Goal: Find contact information: Find contact information

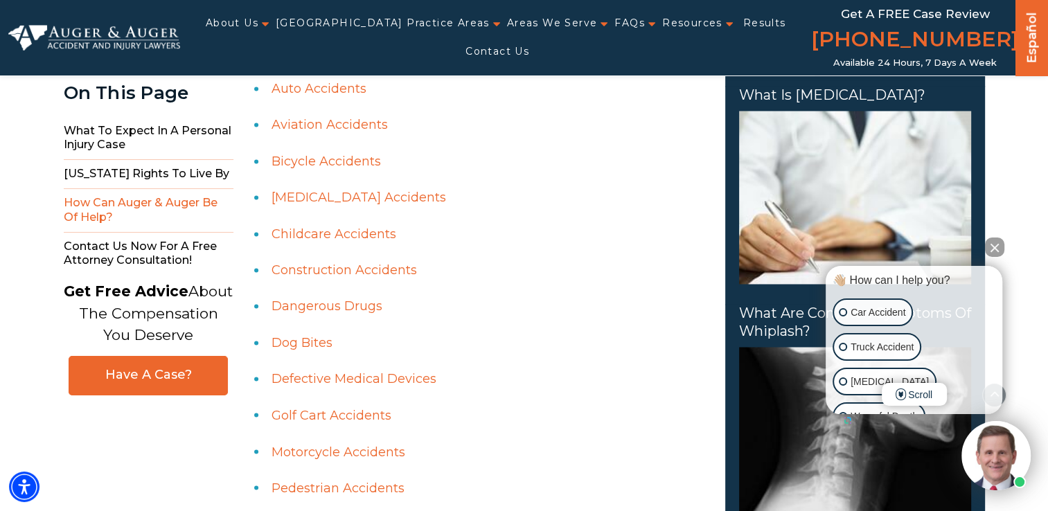
scroll to position [2148, 0]
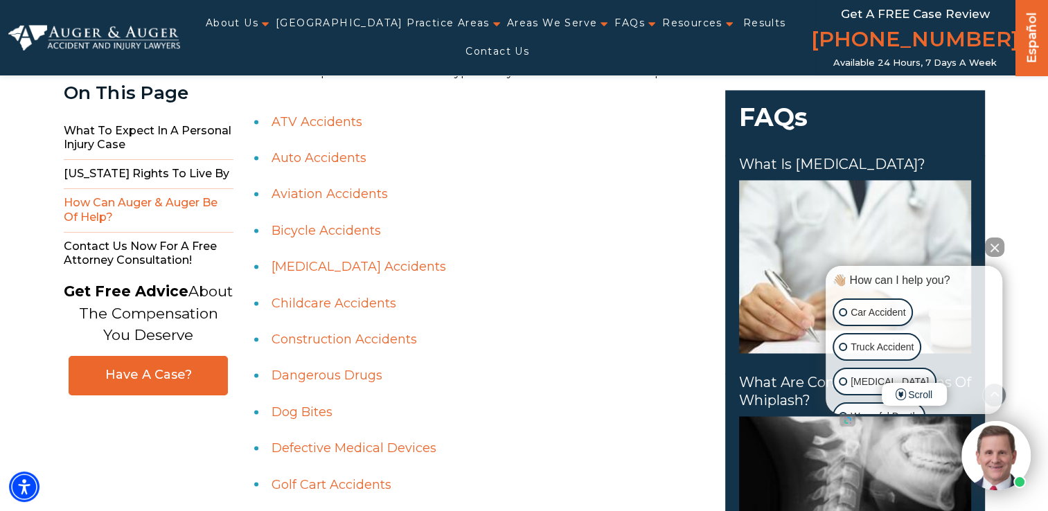
click at [991, 251] on button "Close Intaker Chat Widget" at bounding box center [994, 247] width 19 height 19
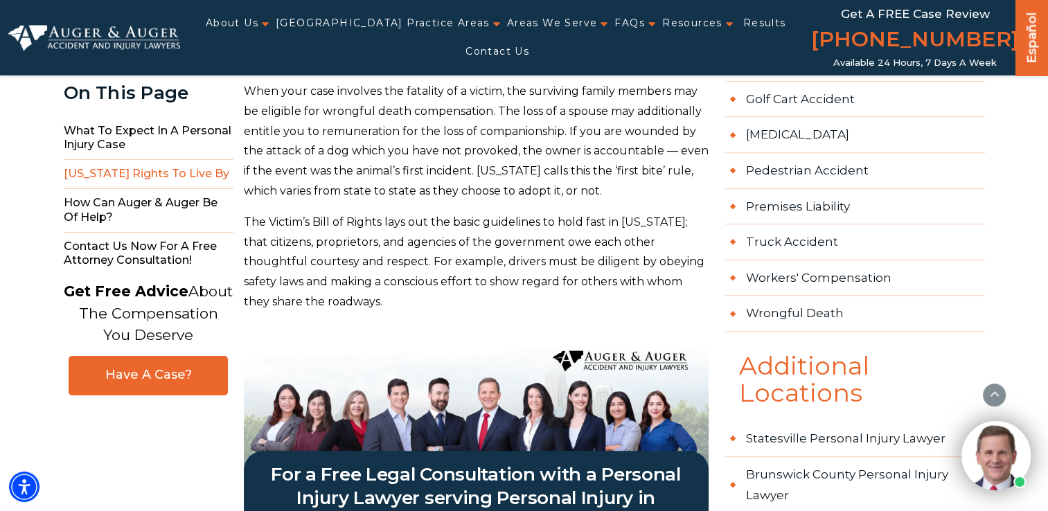
scroll to position [1109, 0]
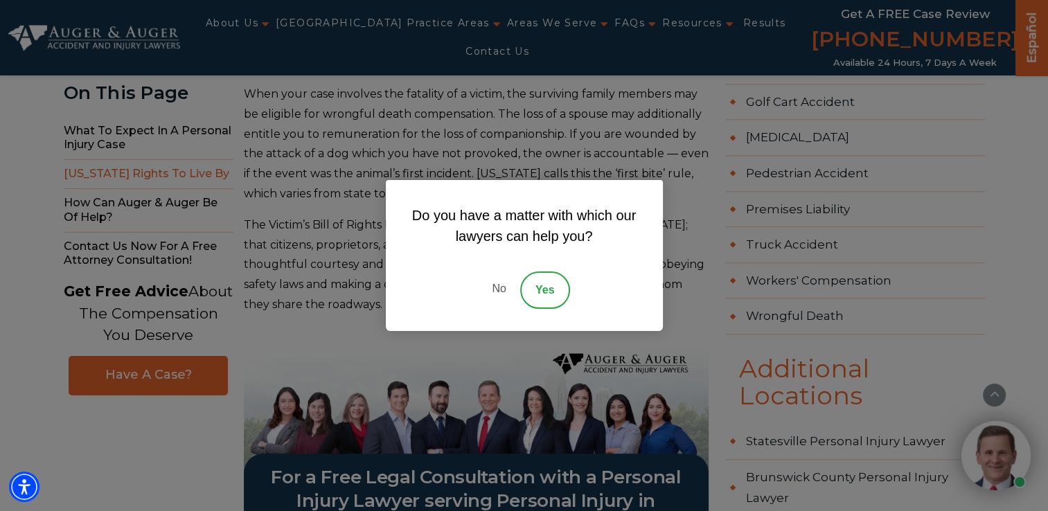
click at [504, 285] on link "No" at bounding box center [499, 290] width 42 height 37
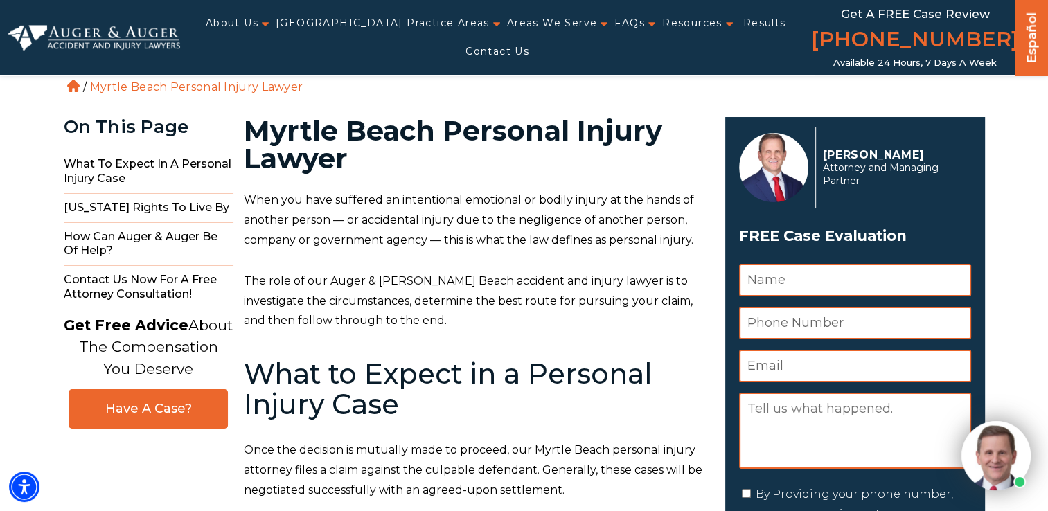
scroll to position [0, 0]
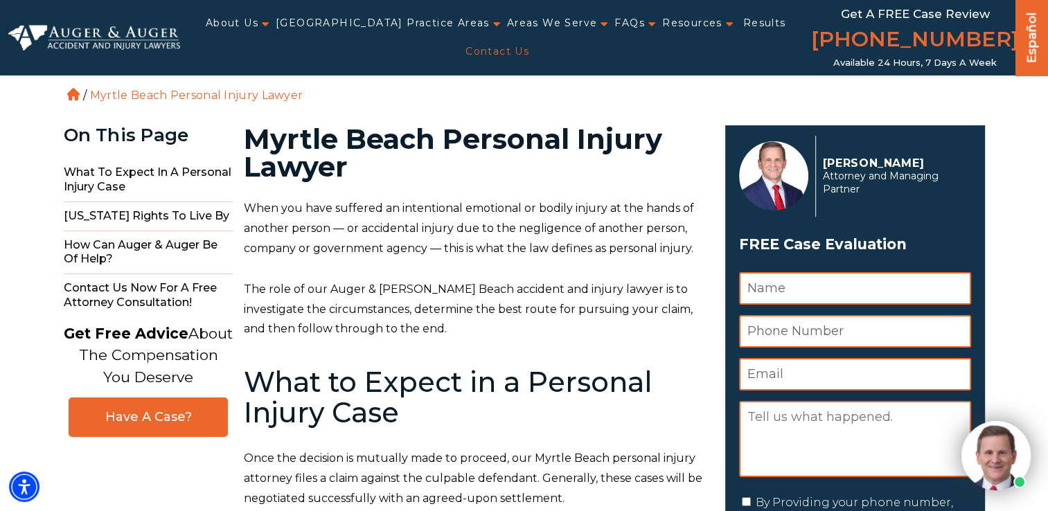
click at [529, 37] on link "Contact Us" at bounding box center [498, 51] width 64 height 28
